Goal: Information Seeking & Learning: Find specific fact

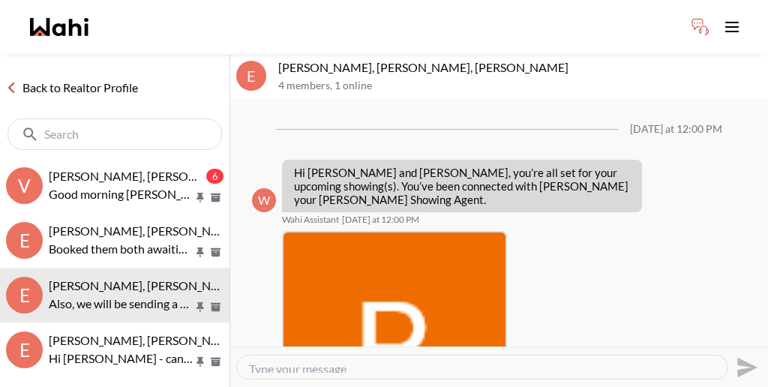
scroll to position [941, 0]
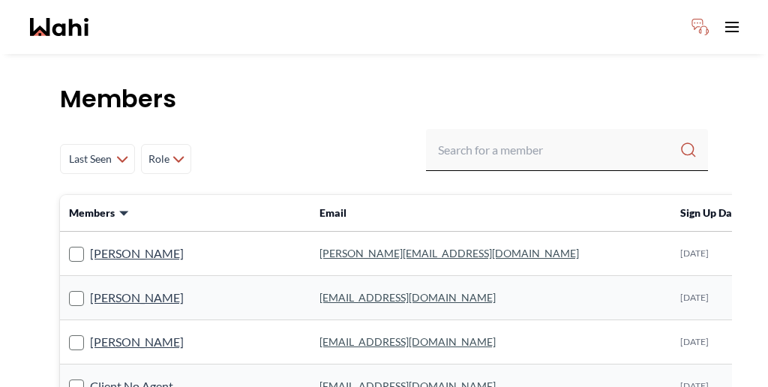
click at [553, 136] on input "Search input" at bounding box center [558, 149] width 241 height 27
type input "[PERSON_NAME]"
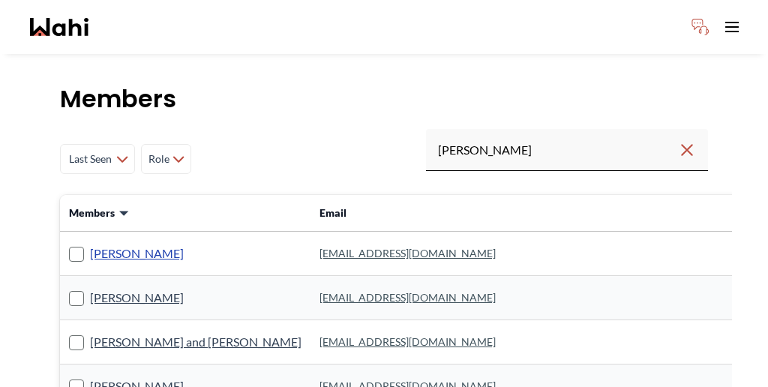
click at [115, 244] on link "[PERSON_NAME]" at bounding box center [137, 253] width 94 height 19
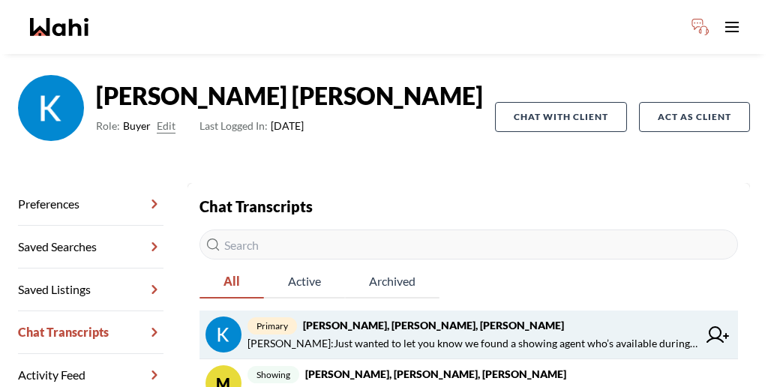
scroll to position [101, 0]
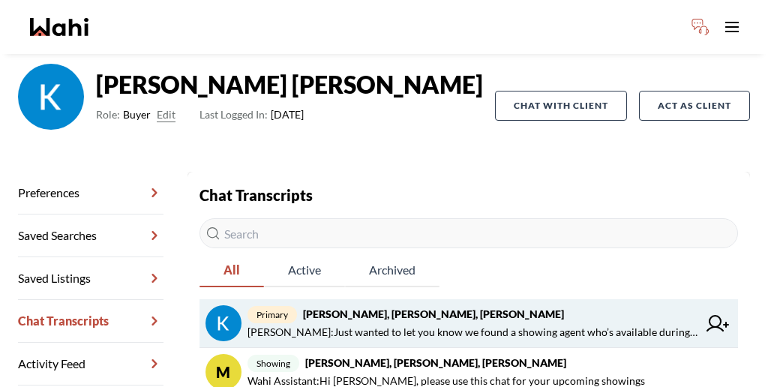
click at [339, 307] on strong "[PERSON_NAME], [PERSON_NAME], [PERSON_NAME]" at bounding box center [433, 313] width 261 height 13
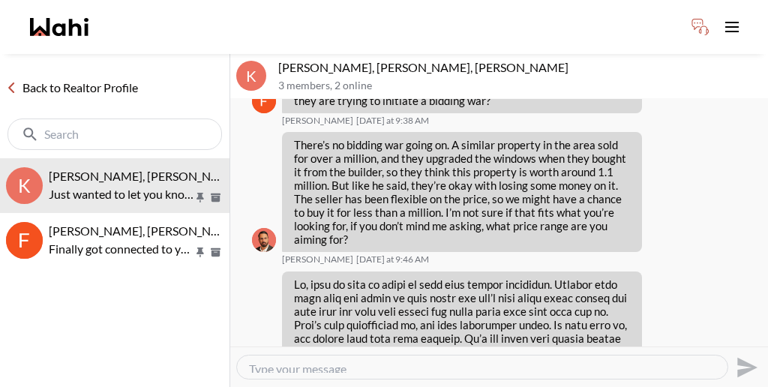
scroll to position [1459, 0]
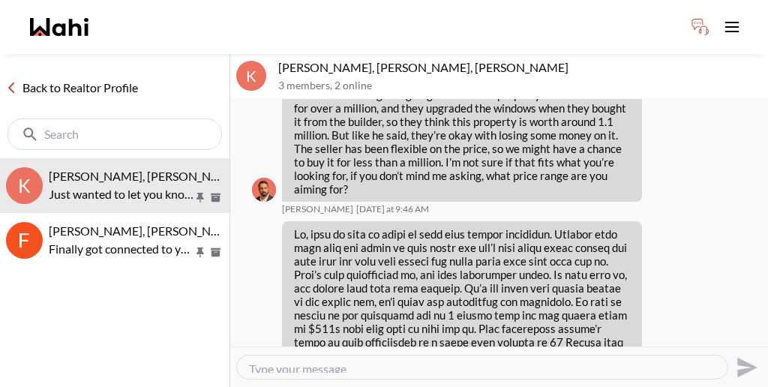
click at [41, 78] on link "Back to Realtor Profile" at bounding box center [72, 87] width 144 height 19
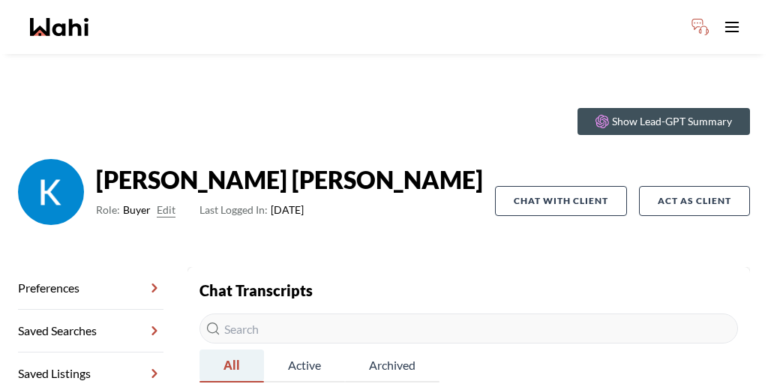
scroll to position [25, 0]
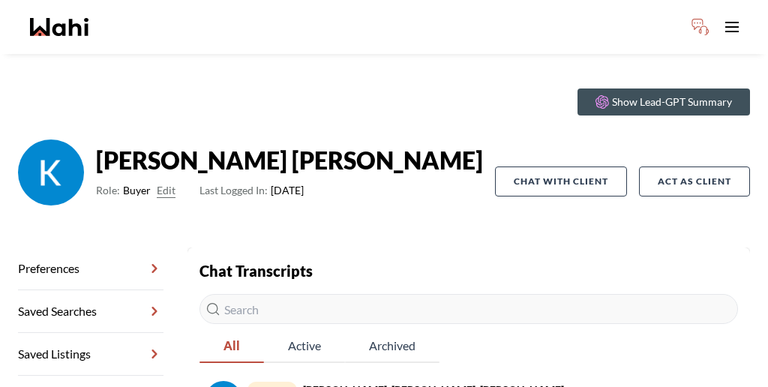
click at [90, 247] on link "Preferences" at bounding box center [90, 268] width 145 height 43
